Goal: Information Seeking & Learning: Learn about a topic

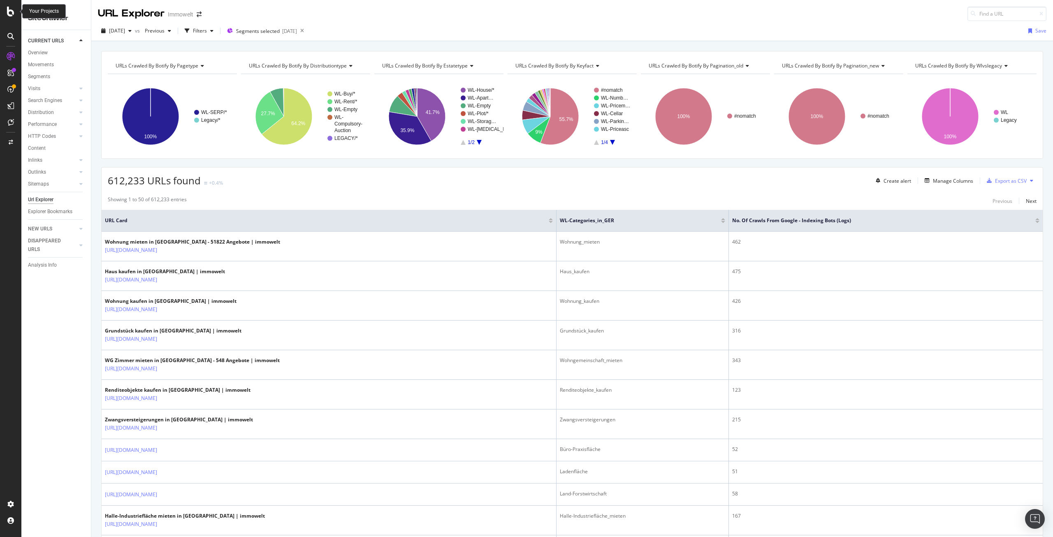
click at [11, 11] on icon at bounding box center [10, 12] width 7 height 10
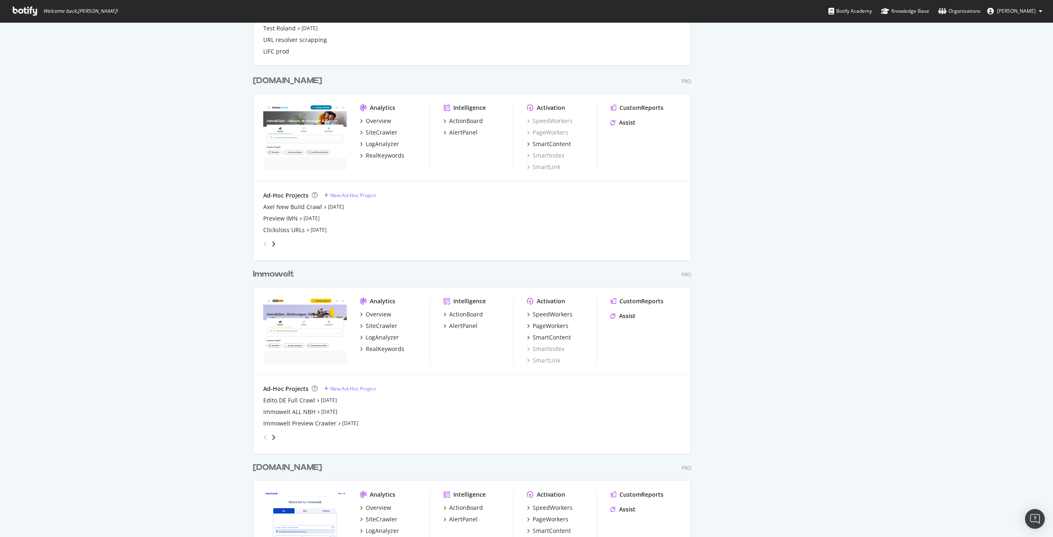
scroll to position [1029, 0]
click at [269, 275] on div "Immowelt" at bounding box center [273, 273] width 41 height 12
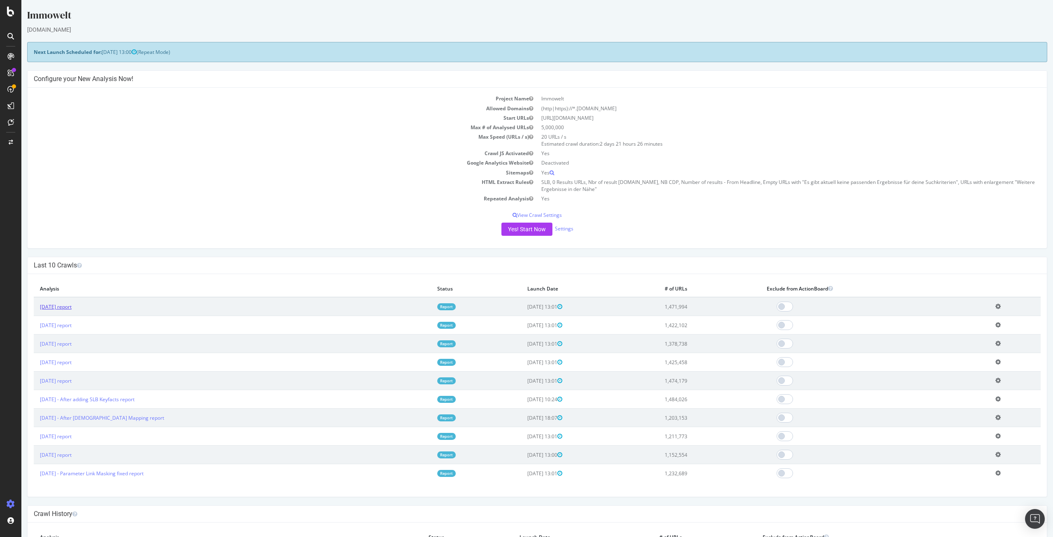
click at [67, 307] on link "[DATE] report" at bounding box center [56, 306] width 32 height 7
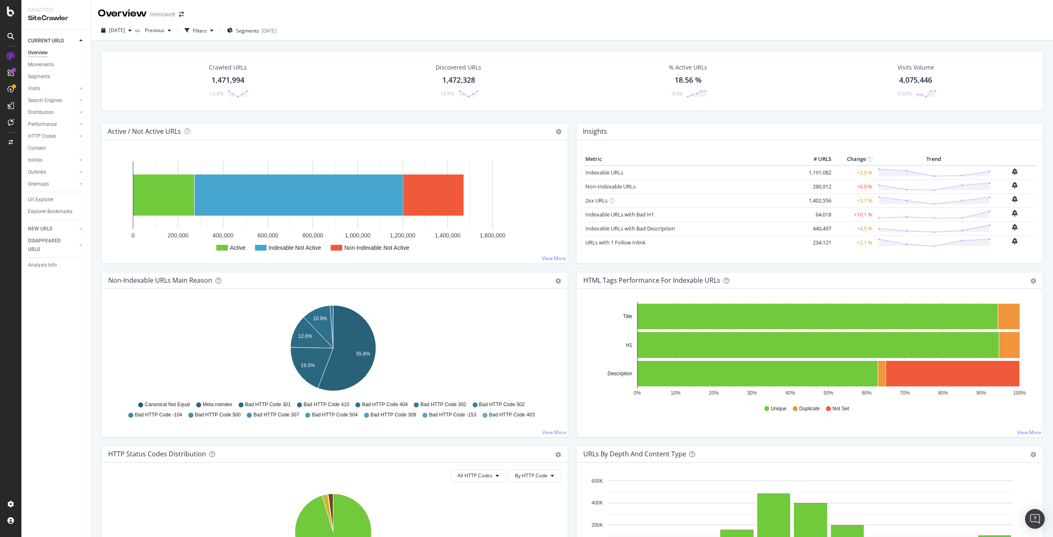
drag, startPoint x: 36, startPoint y: 199, endPoint x: 745, endPoint y: 71, distance: 720.5
click at [36, 199] on div "Url Explorer" at bounding box center [41, 199] width 26 height 9
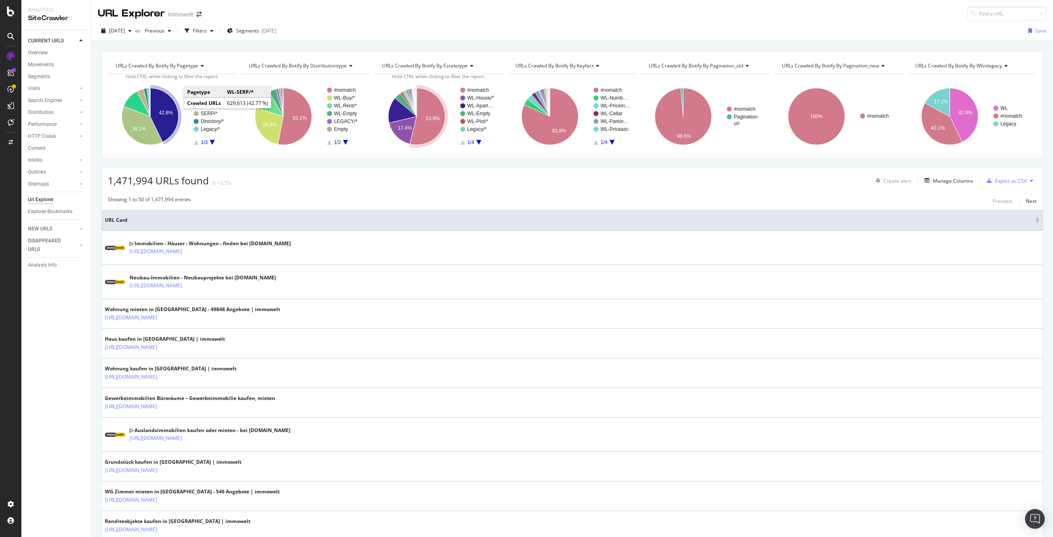
click at [169, 112] on text "42.8%" at bounding box center [166, 113] width 14 height 6
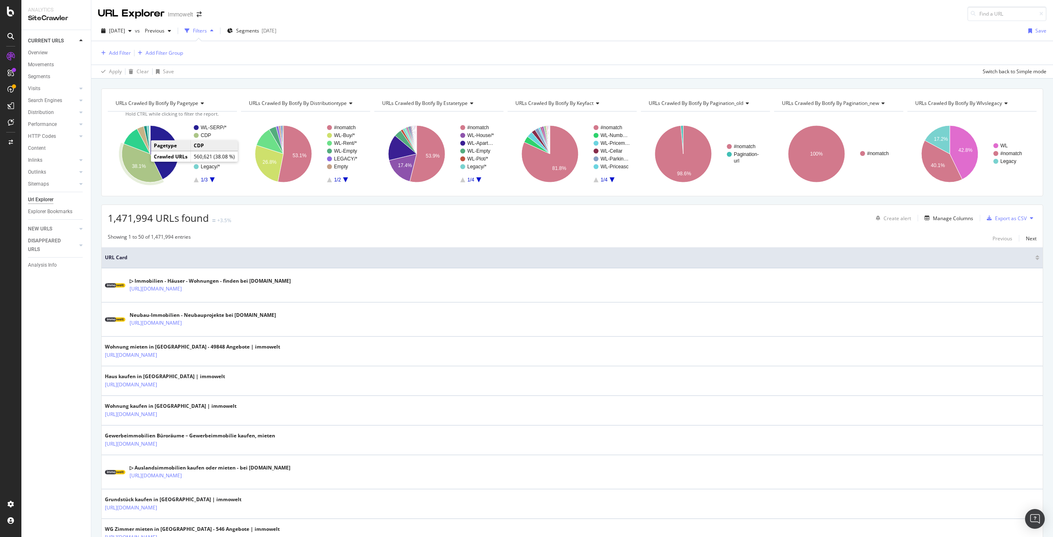
click at [134, 167] on text "38.1%" at bounding box center [139, 166] width 14 height 6
click at [42, 109] on div "LogAnalyzer" at bounding box center [46, 107] width 32 height 8
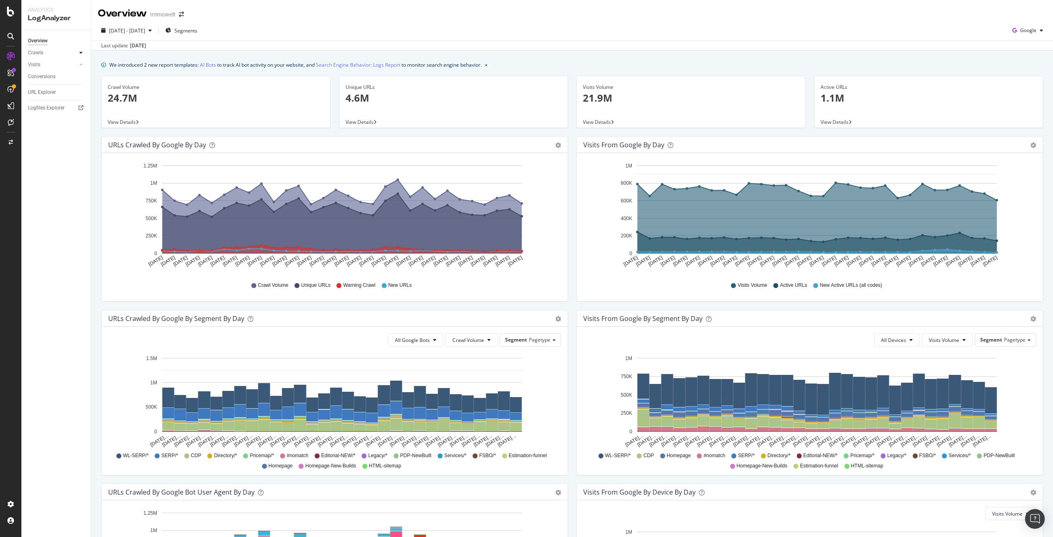
click at [79, 53] on icon at bounding box center [80, 52] width 3 height 5
click at [60, 94] on link "HTTP Codes" at bounding box center [58, 97] width 53 height 9
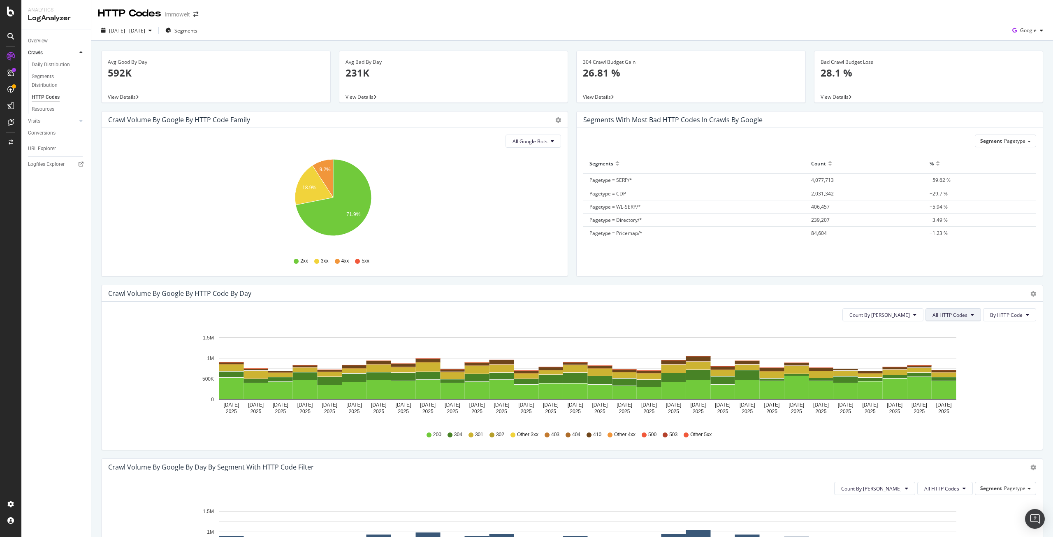
click at [965, 315] on button "All HTTP Codes" at bounding box center [954, 314] width 56 height 13
click at [957, 381] on div "3xx family" at bounding box center [948, 377] width 55 height 12
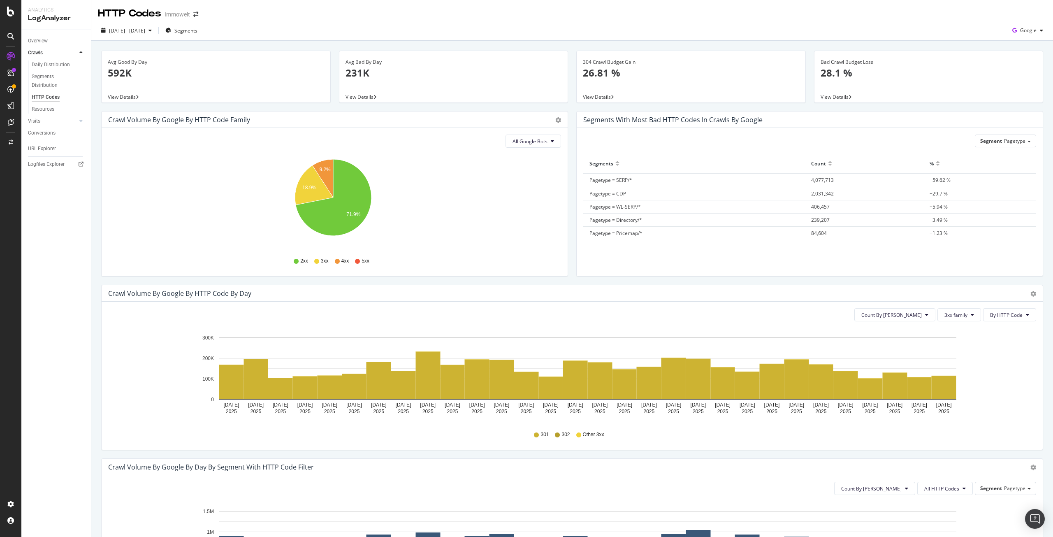
click at [956, 308] on div "Count By Day 3xx family By HTTP Code Hold CTRL while clicking to filter the rep…" at bounding box center [573, 376] width 942 height 148
click at [956, 314] on span "3xx family" at bounding box center [956, 315] width 23 height 7
click at [955, 389] on span "4xx family" at bounding box center [960, 391] width 42 height 7
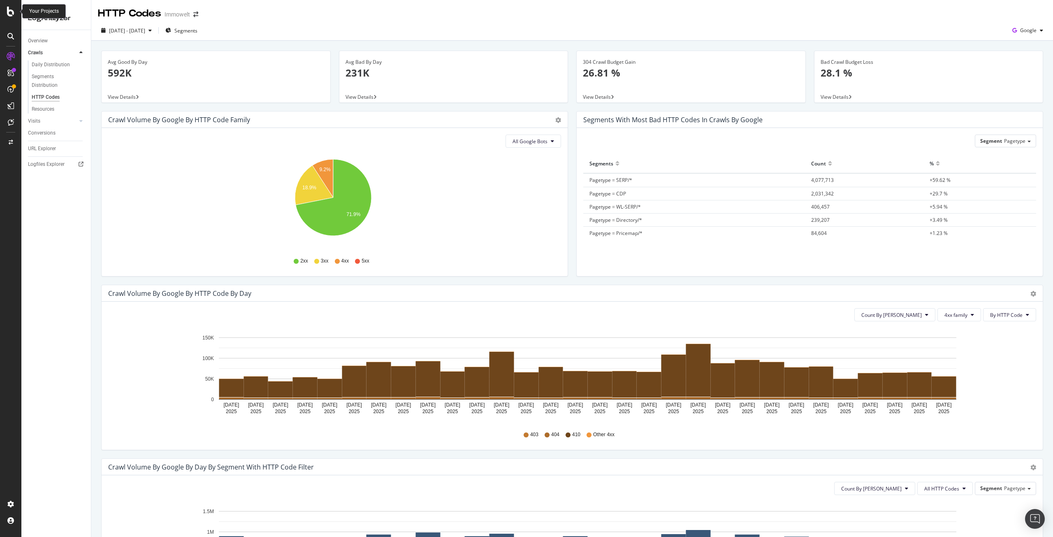
click at [9, 11] on icon at bounding box center [10, 12] width 7 height 10
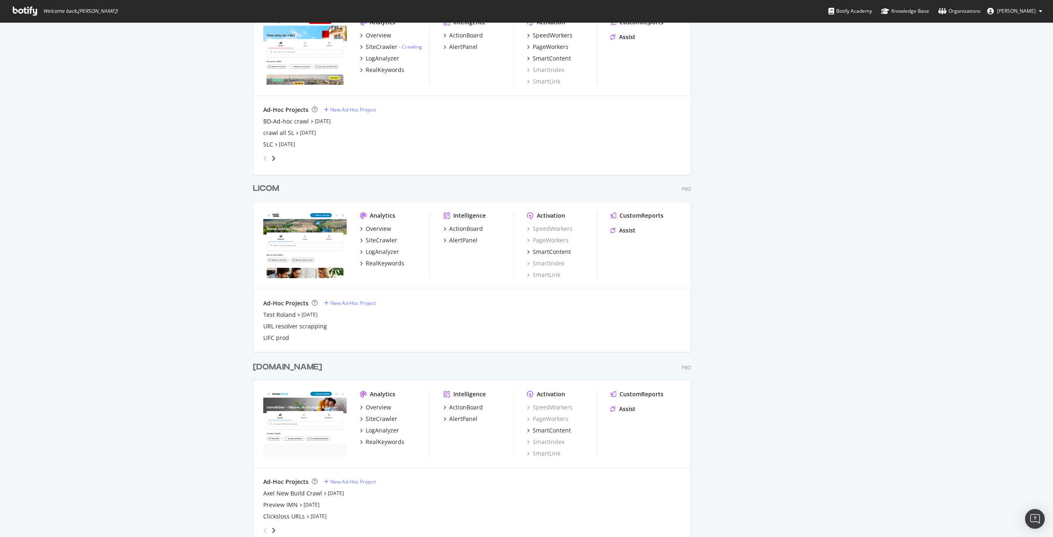
scroll to position [782, 0]
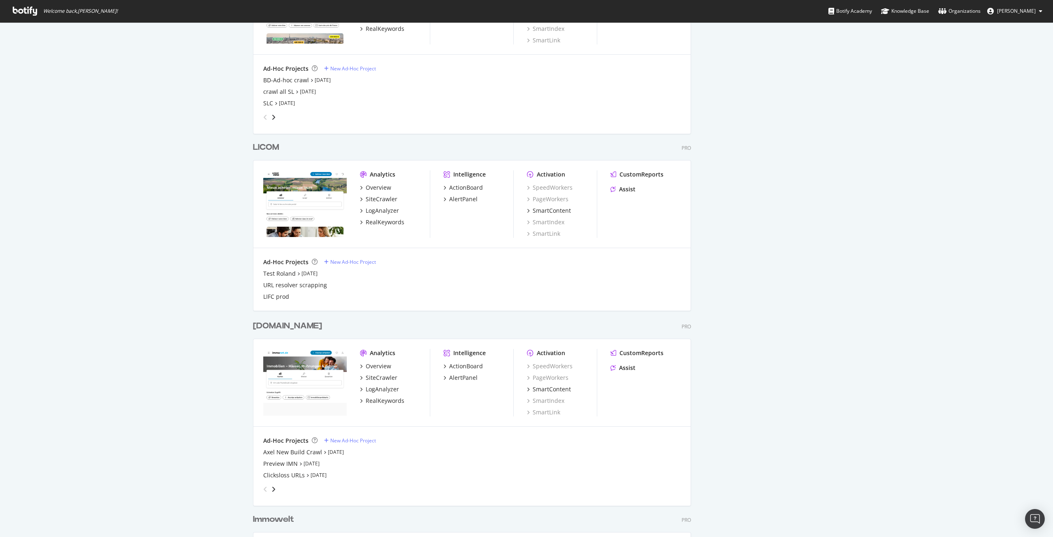
click at [274, 328] on div "[DOMAIN_NAME]" at bounding box center [287, 326] width 69 height 12
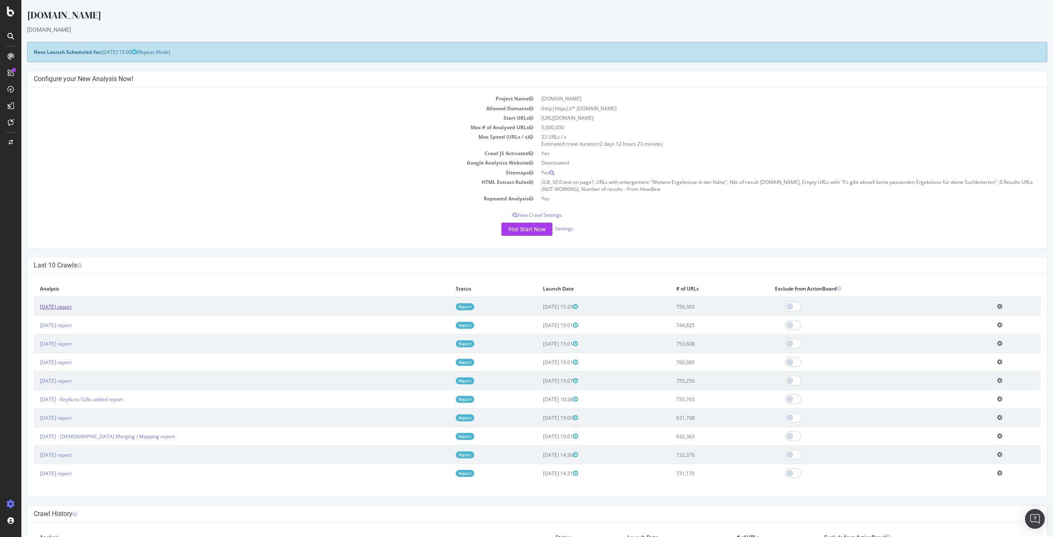
click at [60, 307] on link "[DATE] report" at bounding box center [56, 306] width 32 height 7
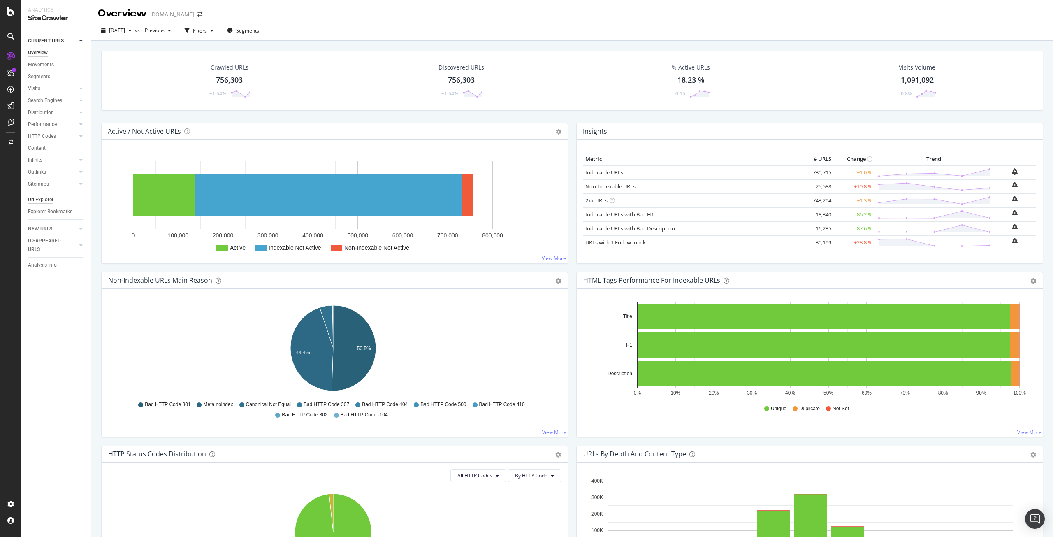
click at [46, 198] on div "Url Explorer" at bounding box center [41, 199] width 26 height 9
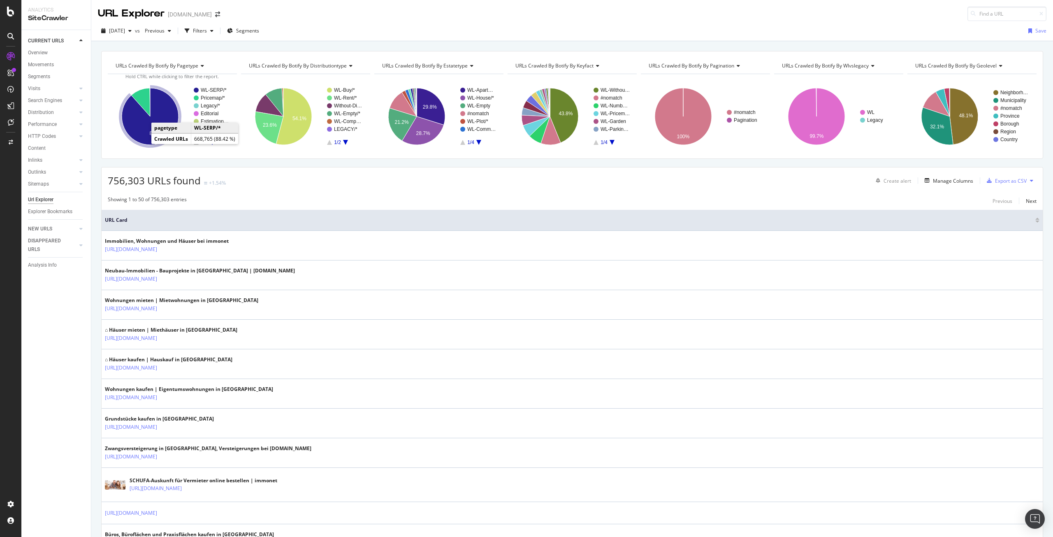
click at [143, 136] on icon "A chart." at bounding box center [150, 116] width 57 height 57
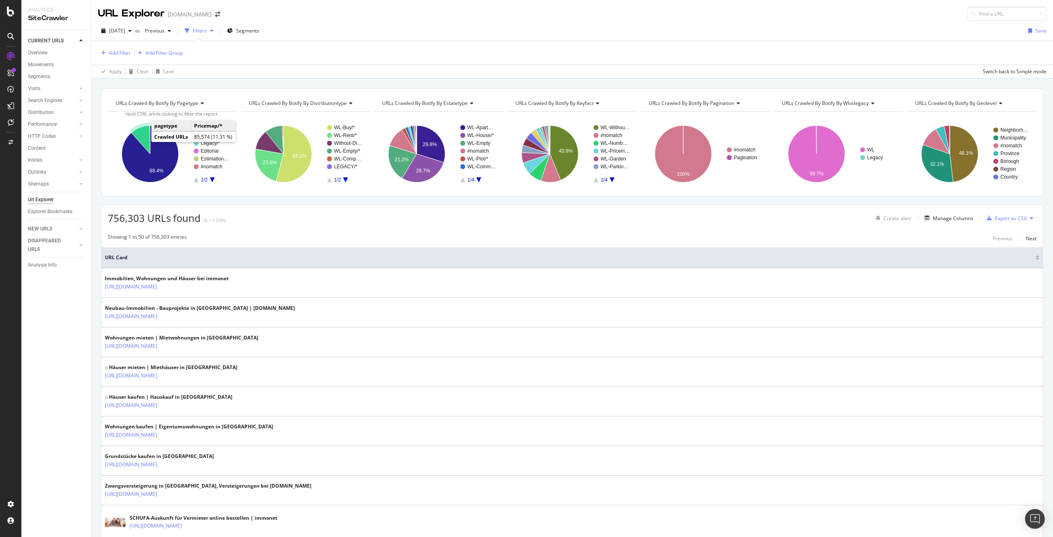
click at [144, 137] on icon "A chart." at bounding box center [140, 140] width 19 height 28
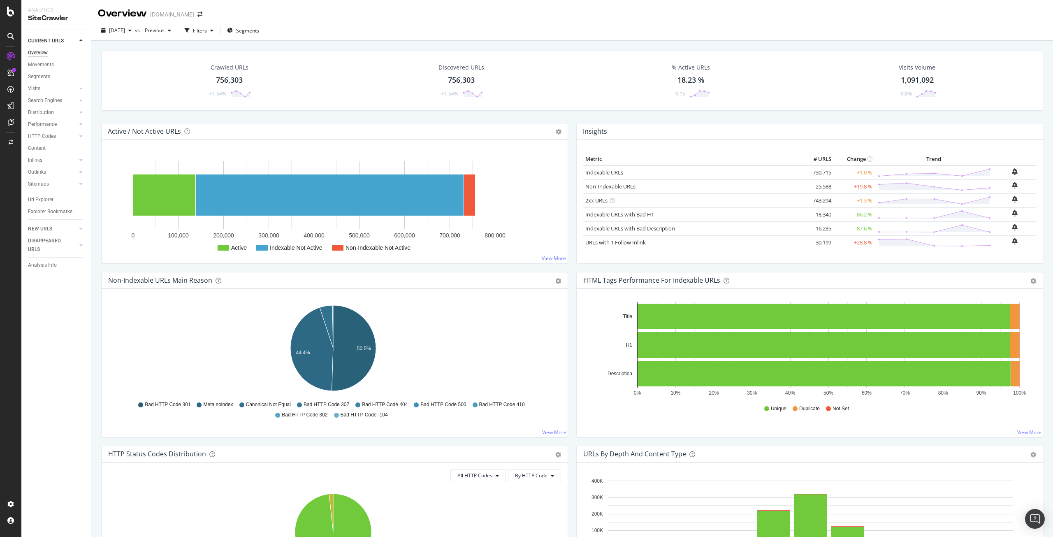
click at [604, 188] on link "Non-Indexable URLs" at bounding box center [611, 186] width 50 height 7
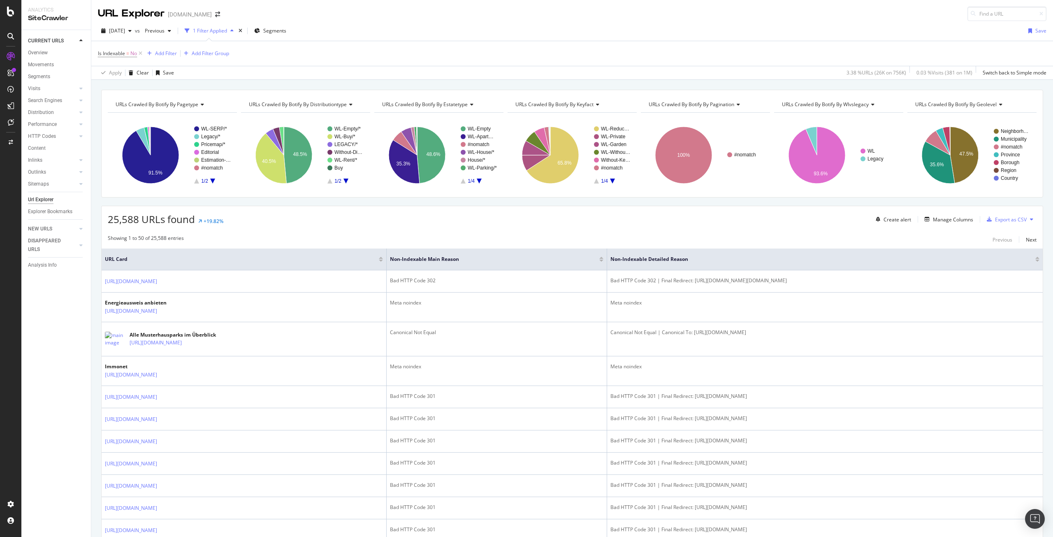
click at [687, 103] on span "URLs Crawled By Botify By pagination" at bounding box center [692, 104] width 86 height 7
type input "main"
click at [699, 123] on span "Non-Indexable URLs Main Reason" at bounding box center [692, 126] width 77 height 8
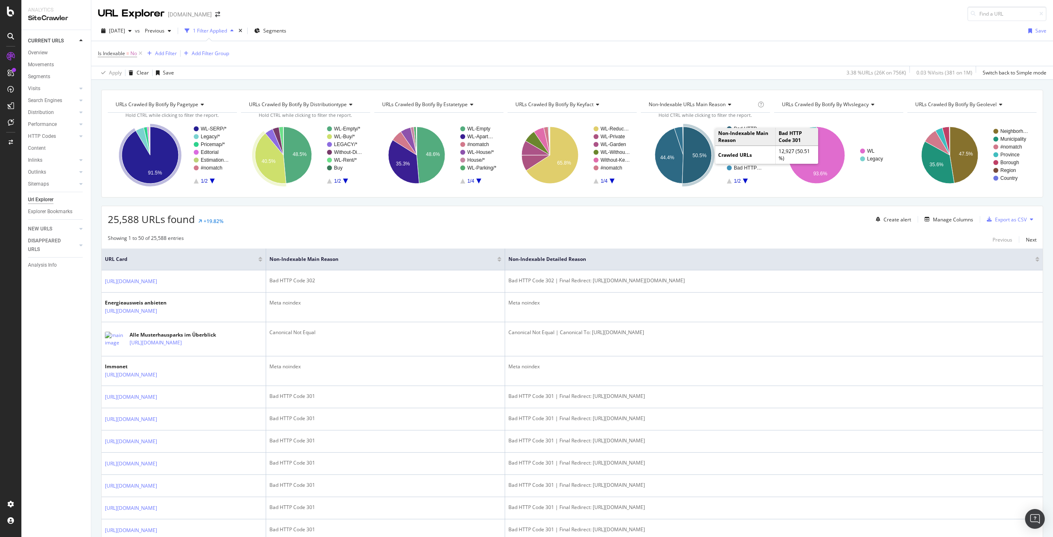
click at [693, 157] on text "50.5%" at bounding box center [700, 156] width 14 height 6
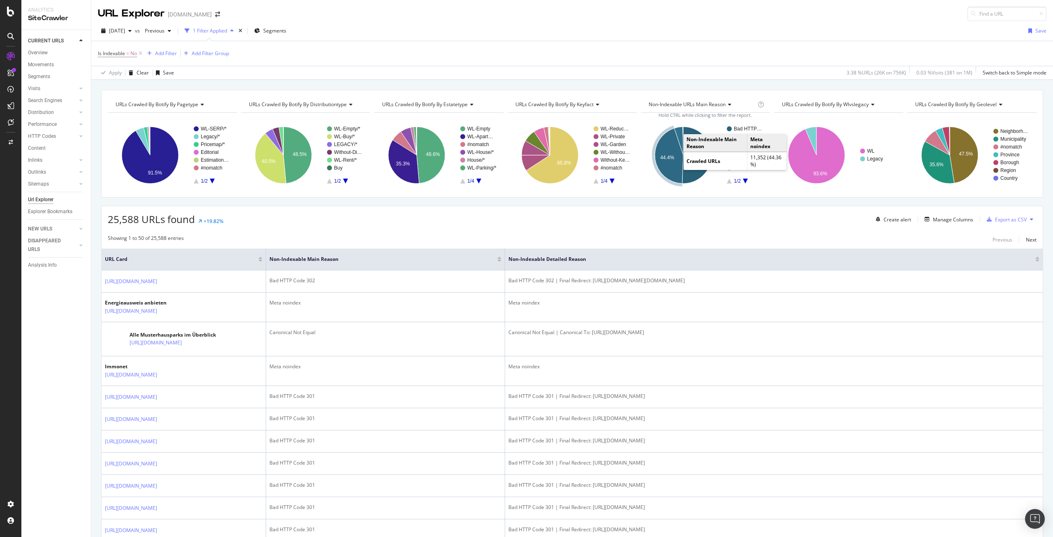
drag, startPoint x: 676, startPoint y: 154, endPoint x: 665, endPoint y: 160, distance: 11.8
click at [665, 160] on text "44.4%" at bounding box center [667, 158] width 14 height 6
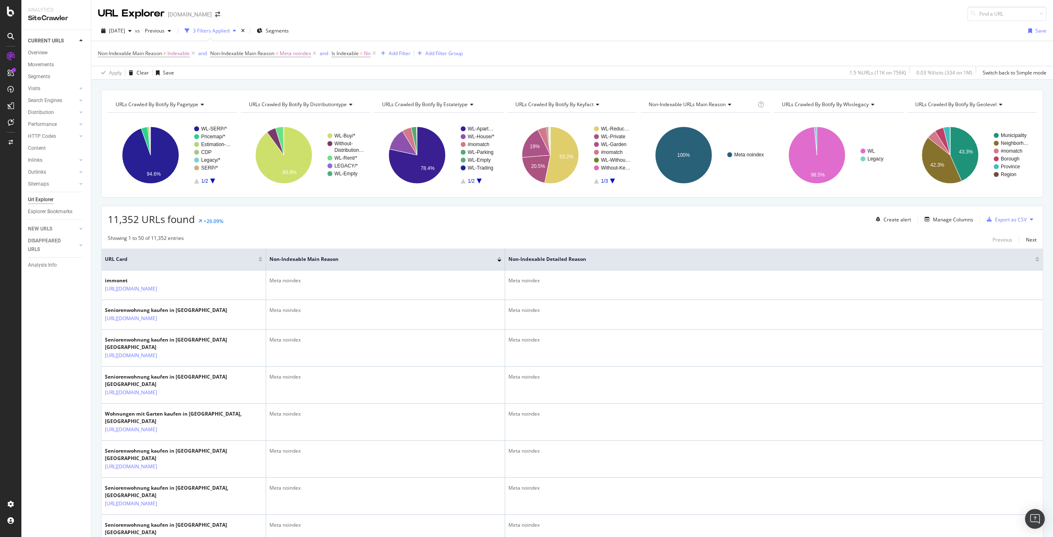
scroll to position [41, 0]
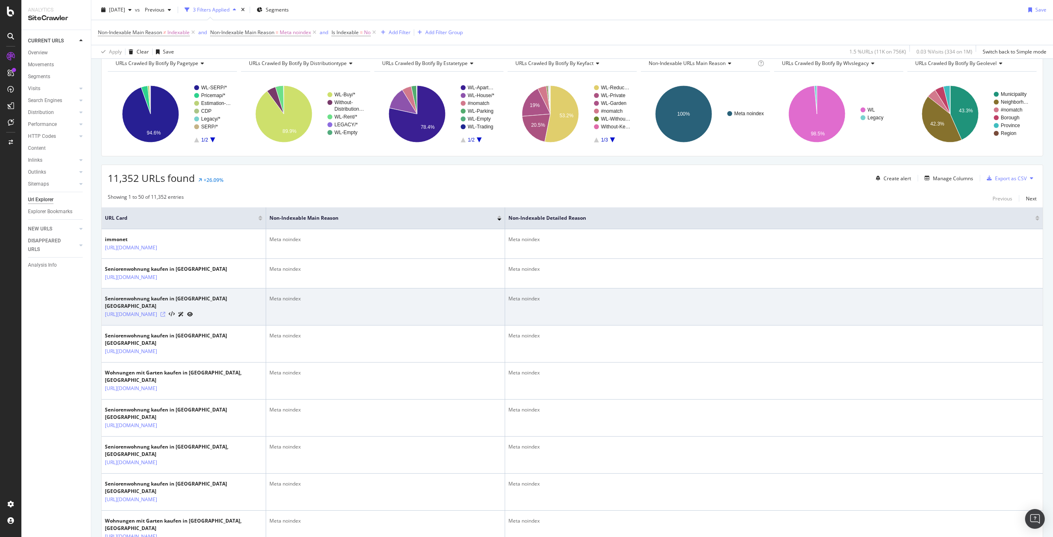
click at [165, 317] on icon at bounding box center [162, 314] width 5 height 5
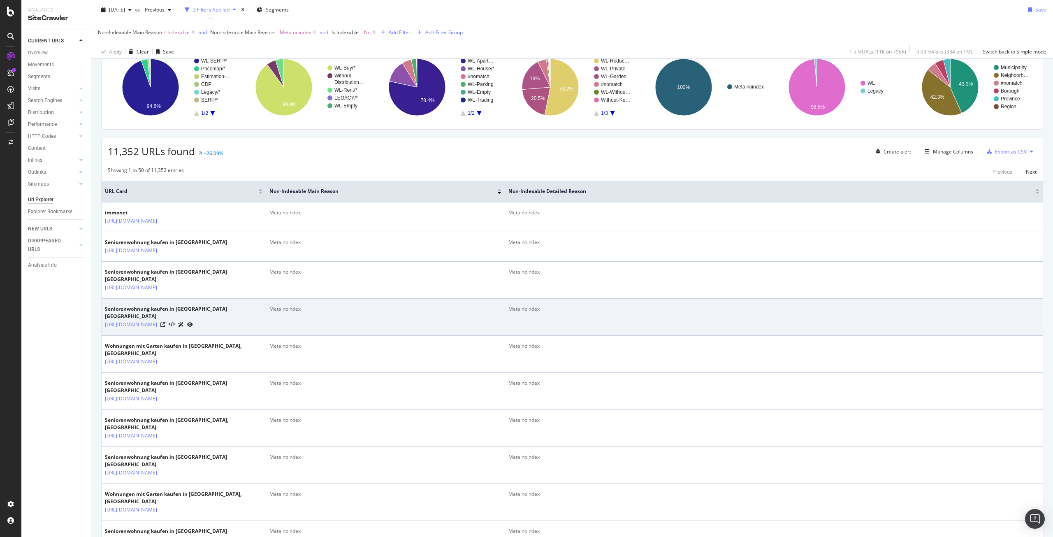
scroll to position [82, 0]
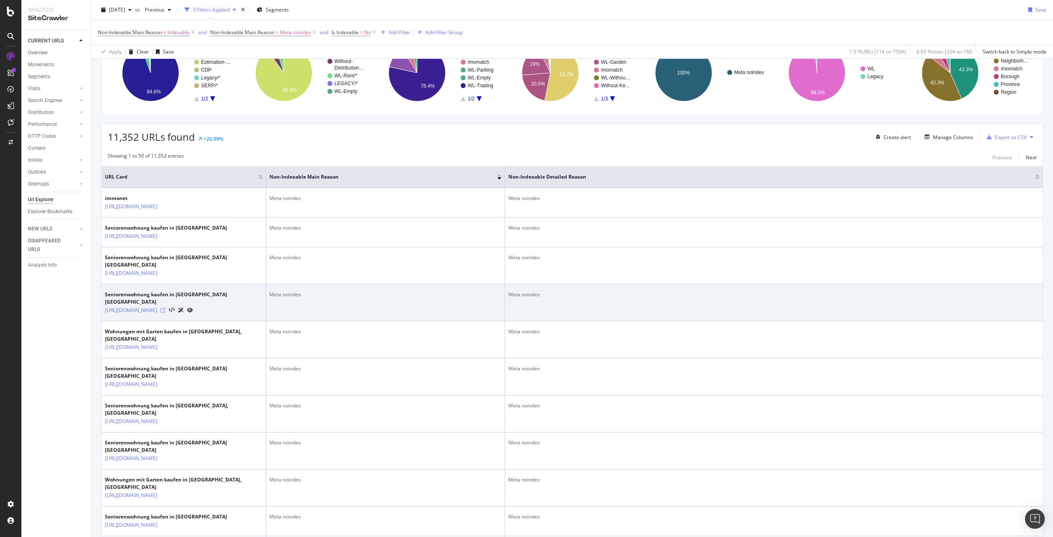
click at [165, 313] on icon at bounding box center [162, 310] width 5 height 5
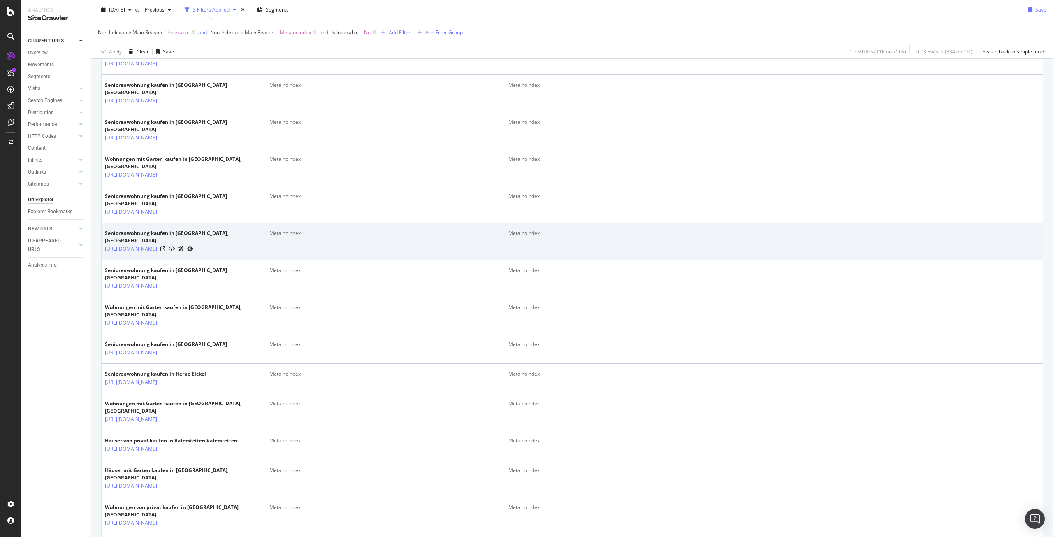
scroll to position [247, 0]
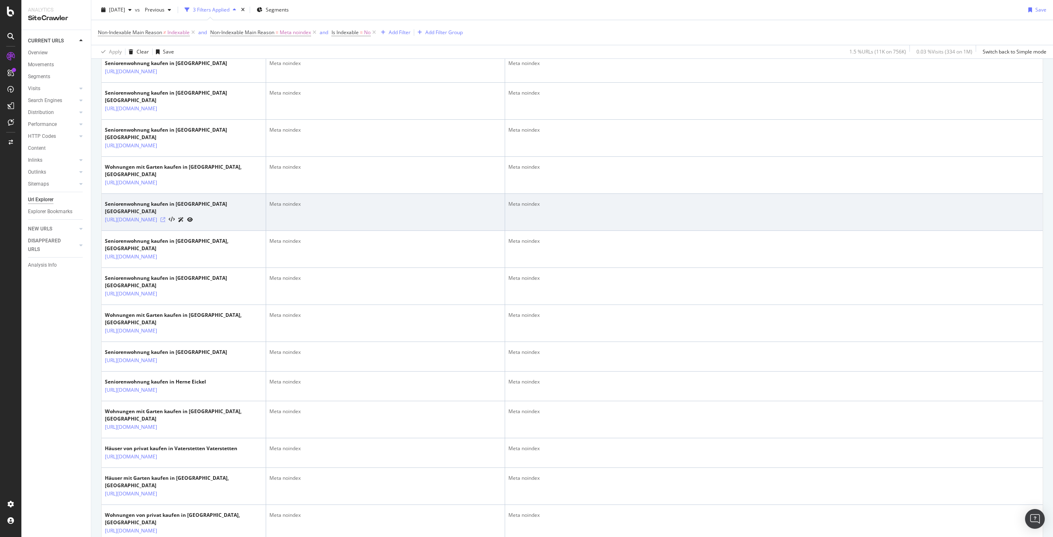
click at [165, 222] on icon at bounding box center [162, 219] width 5 height 5
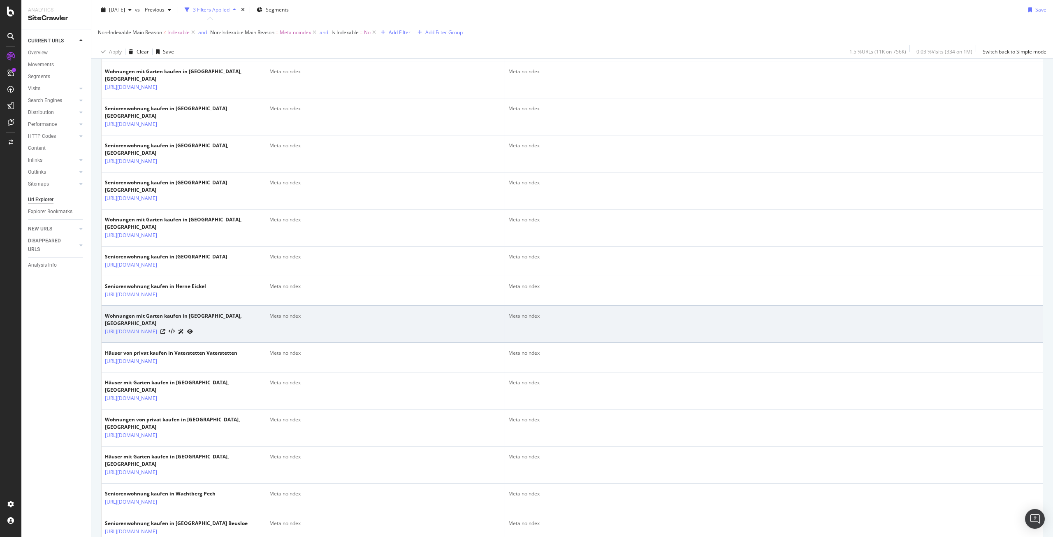
scroll to position [370, 0]
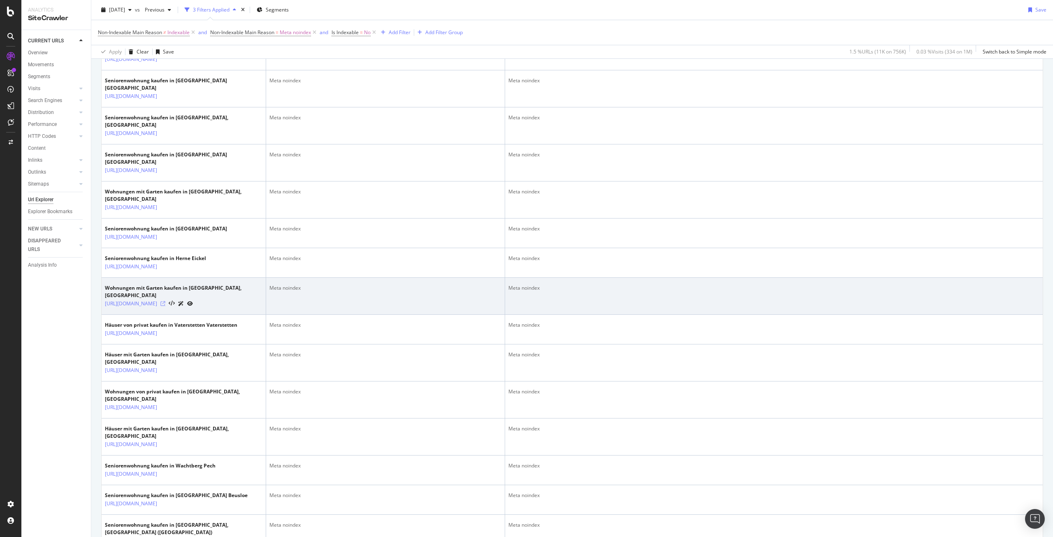
click at [165, 306] on icon at bounding box center [162, 303] width 5 height 5
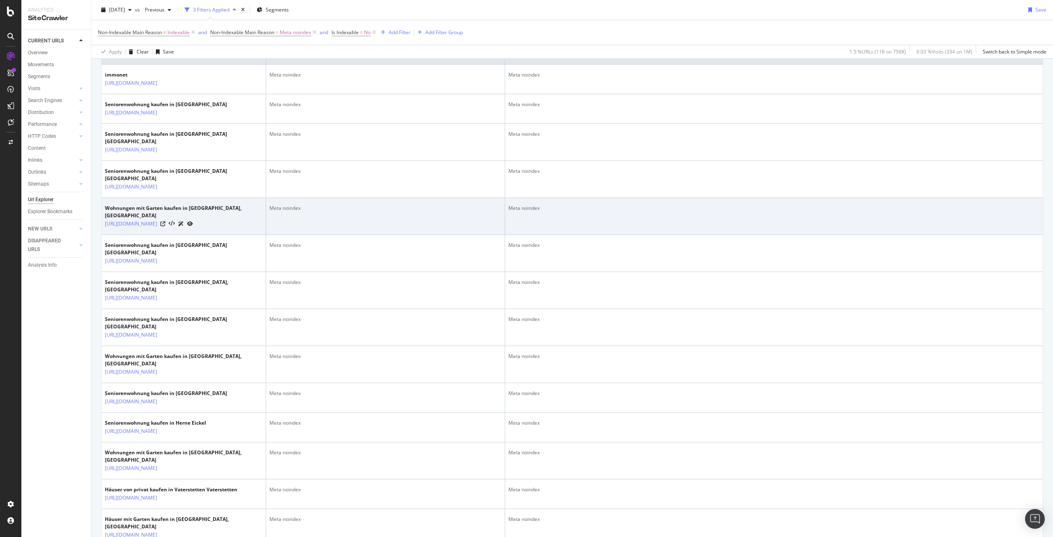
scroll to position [165, 0]
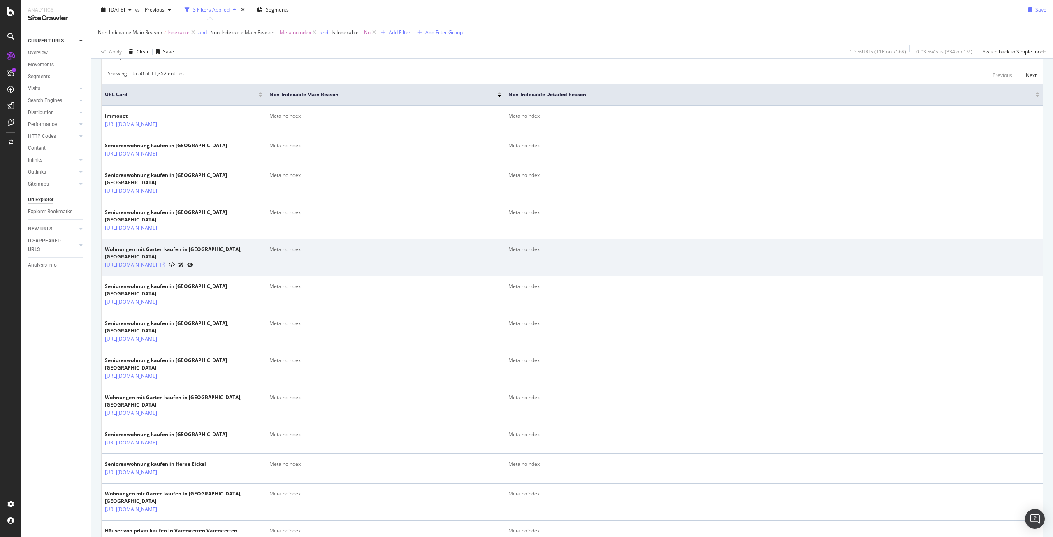
click at [165, 267] on icon at bounding box center [162, 265] width 5 height 5
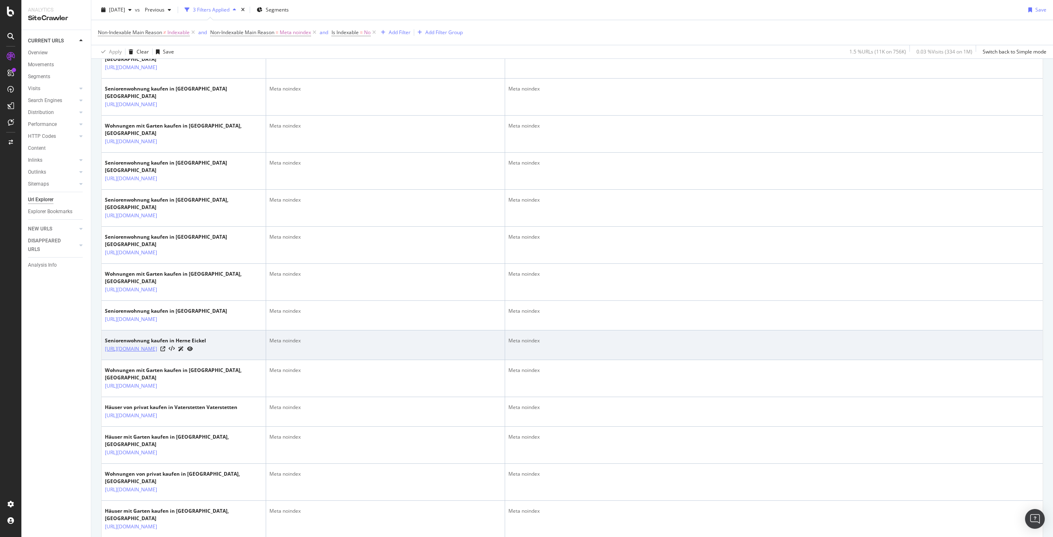
scroll to position [329, 0]
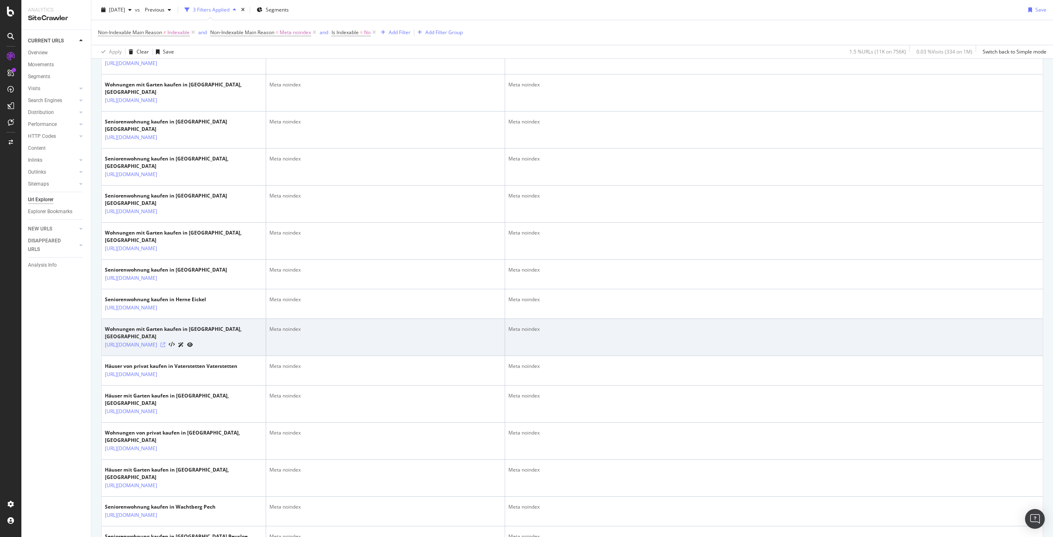
click at [165, 347] on icon at bounding box center [162, 344] width 5 height 5
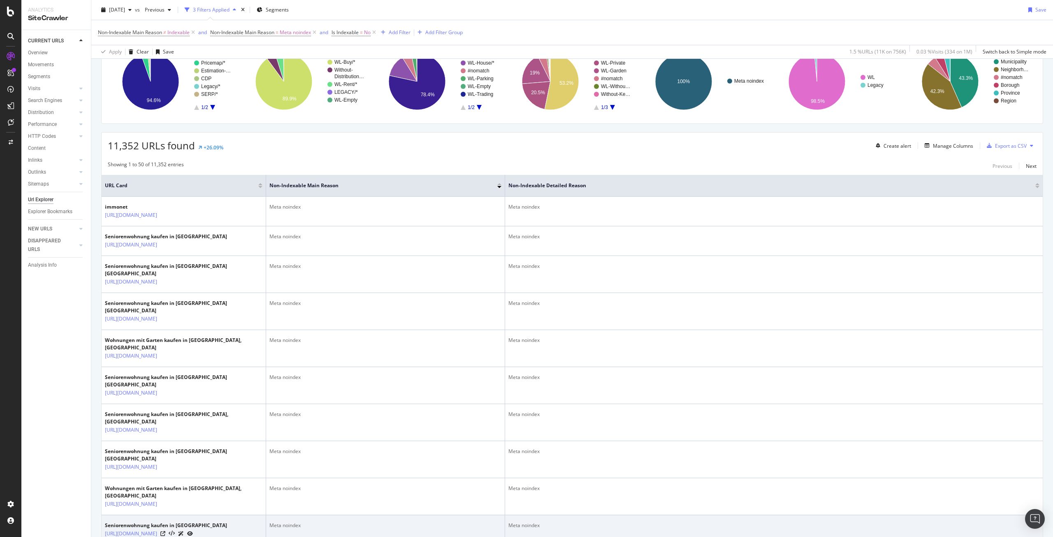
scroll to position [0, 0]
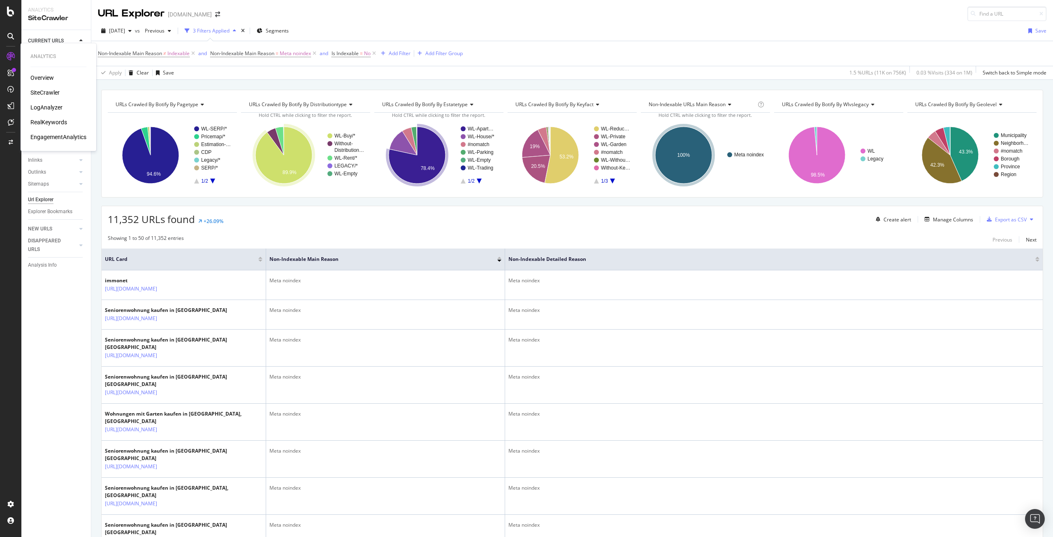
click at [46, 104] on div "LogAnalyzer" at bounding box center [46, 107] width 32 height 8
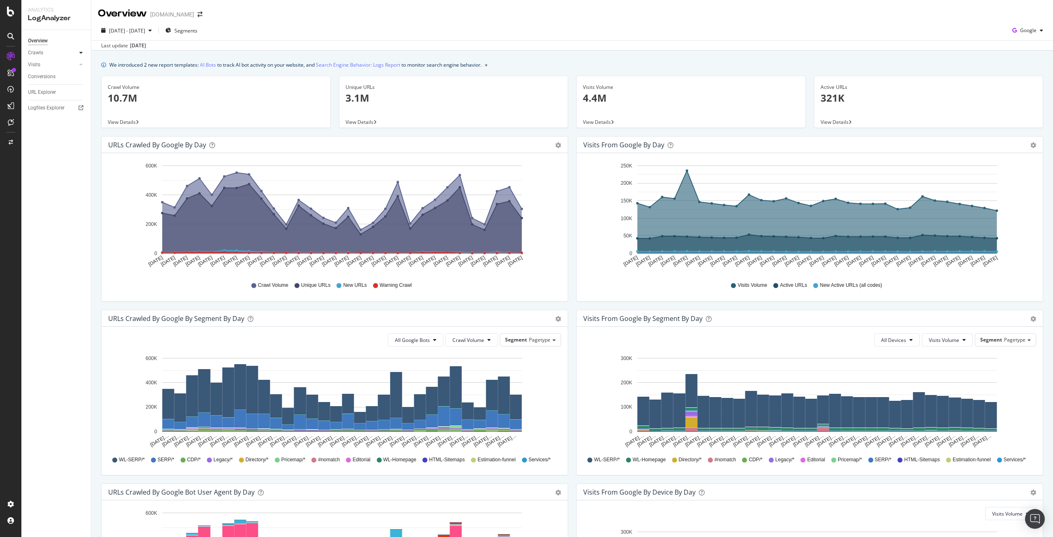
click at [79, 53] on div at bounding box center [81, 53] width 8 height 8
click at [56, 96] on div "HTTP Codes" at bounding box center [46, 97] width 28 height 9
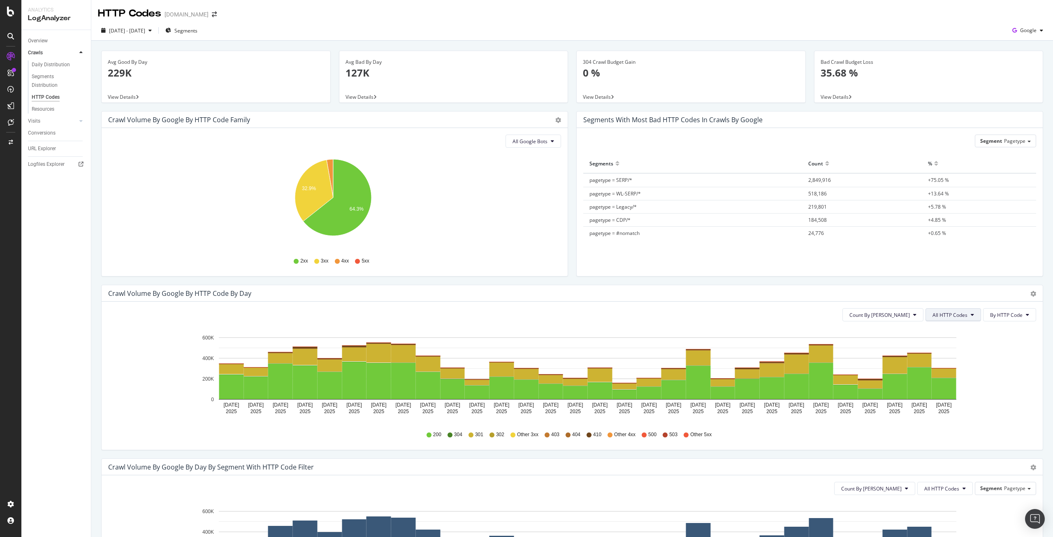
click at [961, 317] on span "All HTTP Codes" at bounding box center [950, 315] width 35 height 7
click at [955, 379] on span "3xx family" at bounding box center [949, 376] width 42 height 7
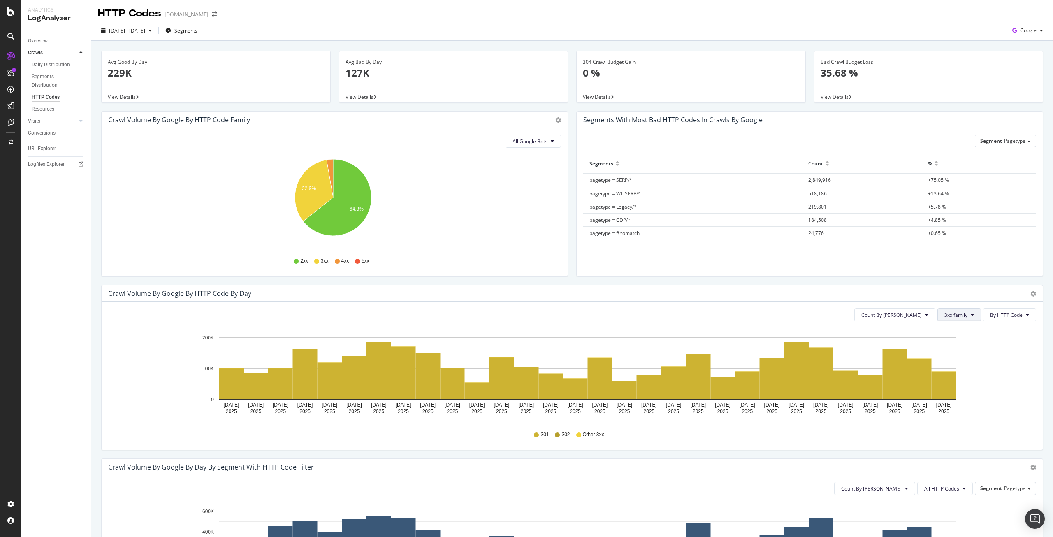
click at [952, 316] on span "3xx family" at bounding box center [956, 315] width 23 height 7
click at [946, 388] on span "4xx family" at bounding box center [960, 391] width 42 height 7
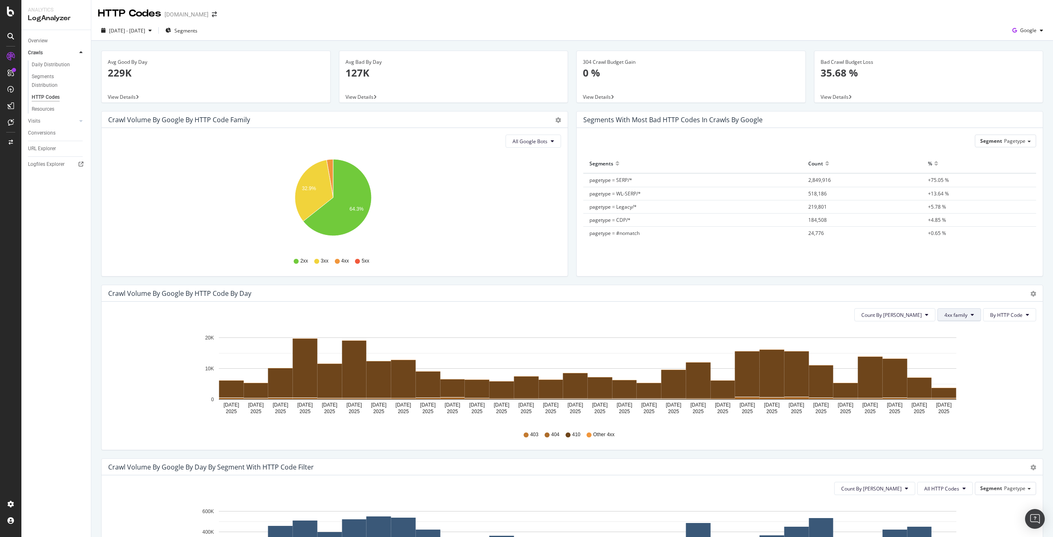
click at [947, 317] on span "4xx family" at bounding box center [956, 315] width 23 height 7
click at [951, 408] on span "5xx family" at bounding box center [960, 407] width 42 height 7
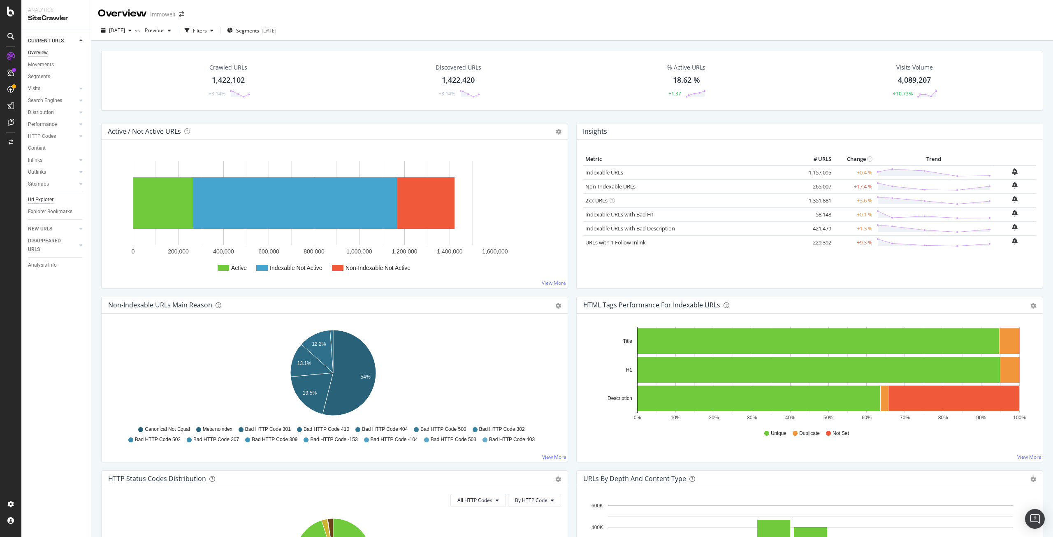
click at [52, 199] on div "Url Explorer" at bounding box center [41, 199] width 26 height 9
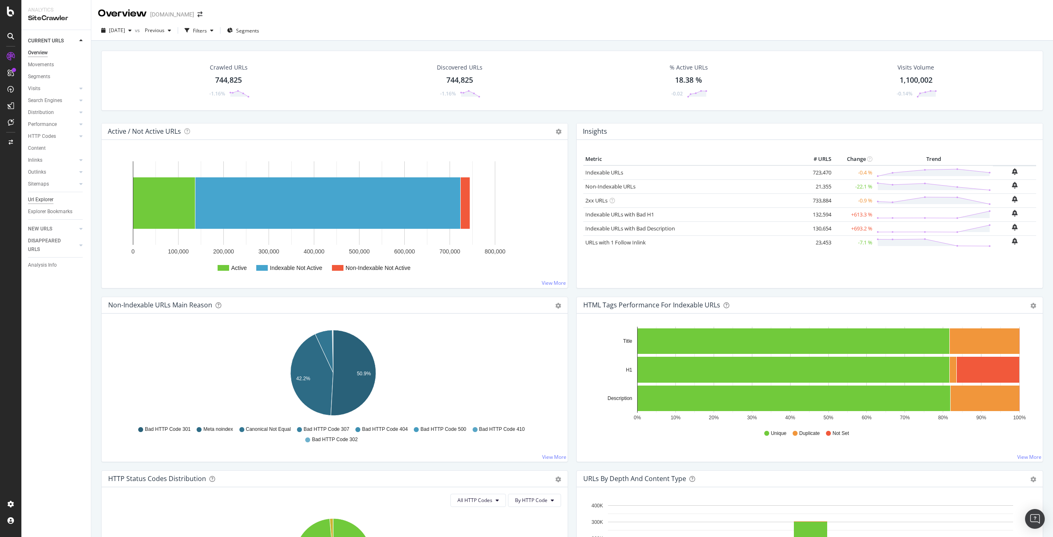
click at [45, 202] on div "Url Explorer" at bounding box center [41, 199] width 26 height 9
click at [612, 187] on link "Non-Indexable URLs" at bounding box center [611, 186] width 50 height 7
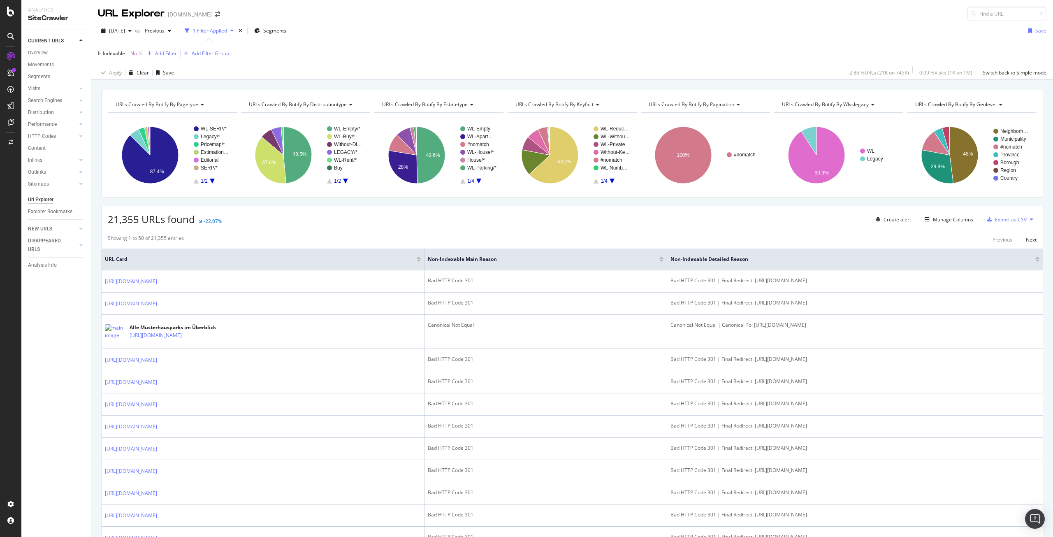
click at [703, 105] on span "URLs Crawled By Botify By pagination" at bounding box center [692, 104] width 86 height 7
type input "mai"
click at [709, 124] on span "Non-Indexable URLs Main Reason" at bounding box center [692, 126] width 77 height 8
